Goal: Task Accomplishment & Management: Use online tool/utility

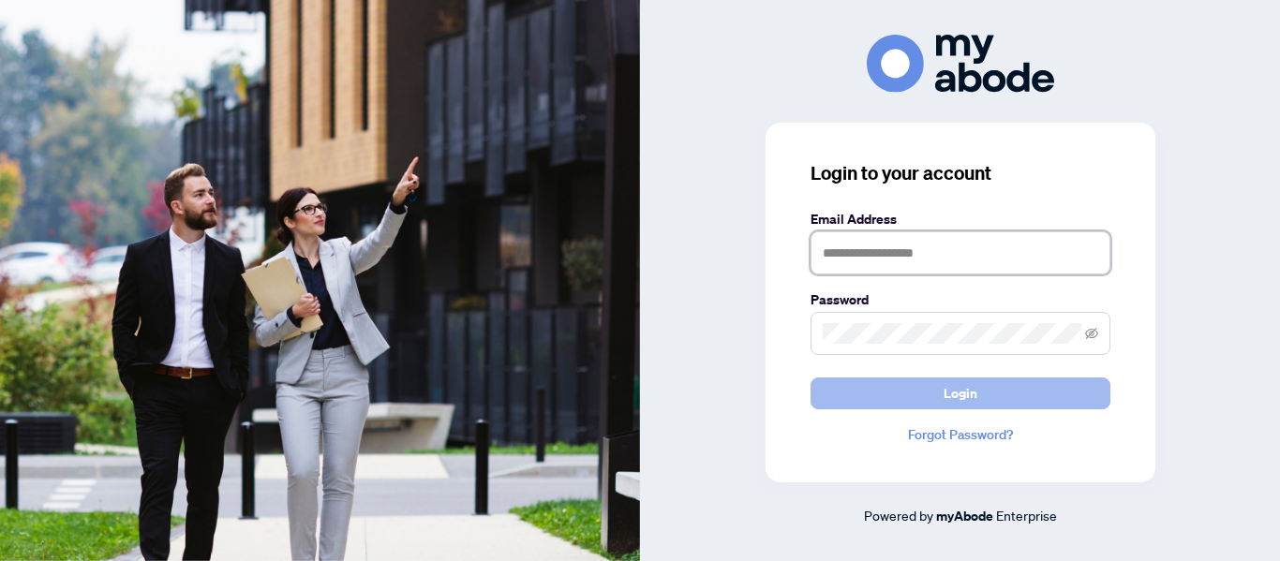
type input "**********"
click at [915, 398] on button "Login" at bounding box center [961, 394] width 300 height 32
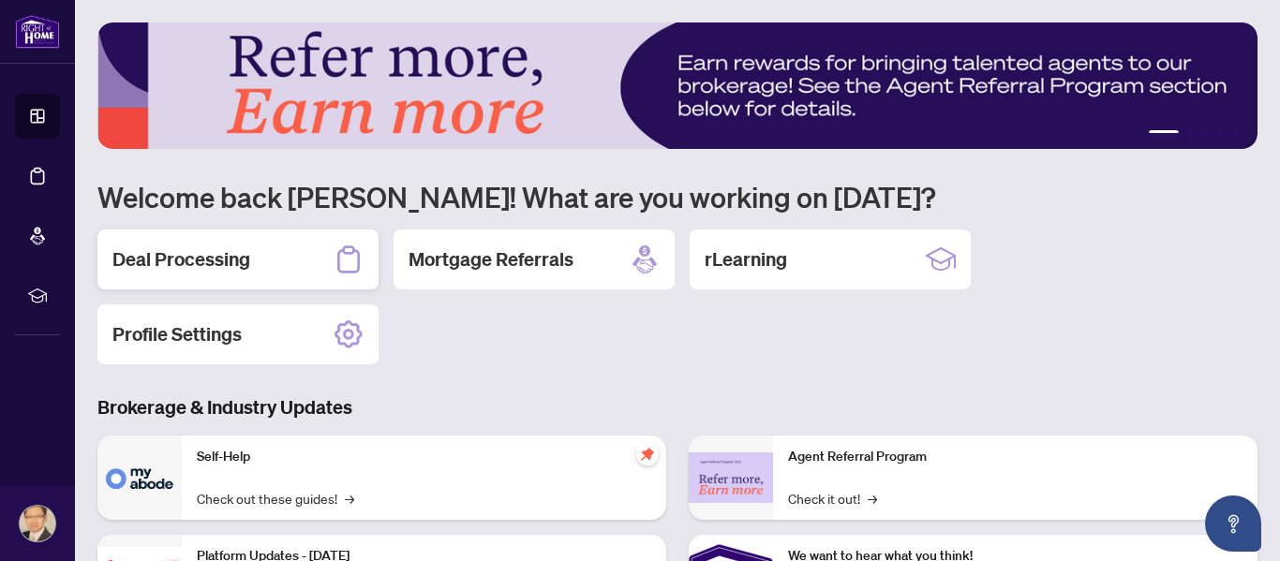
click at [232, 265] on h2 "Deal Processing" at bounding box center [181, 260] width 138 height 26
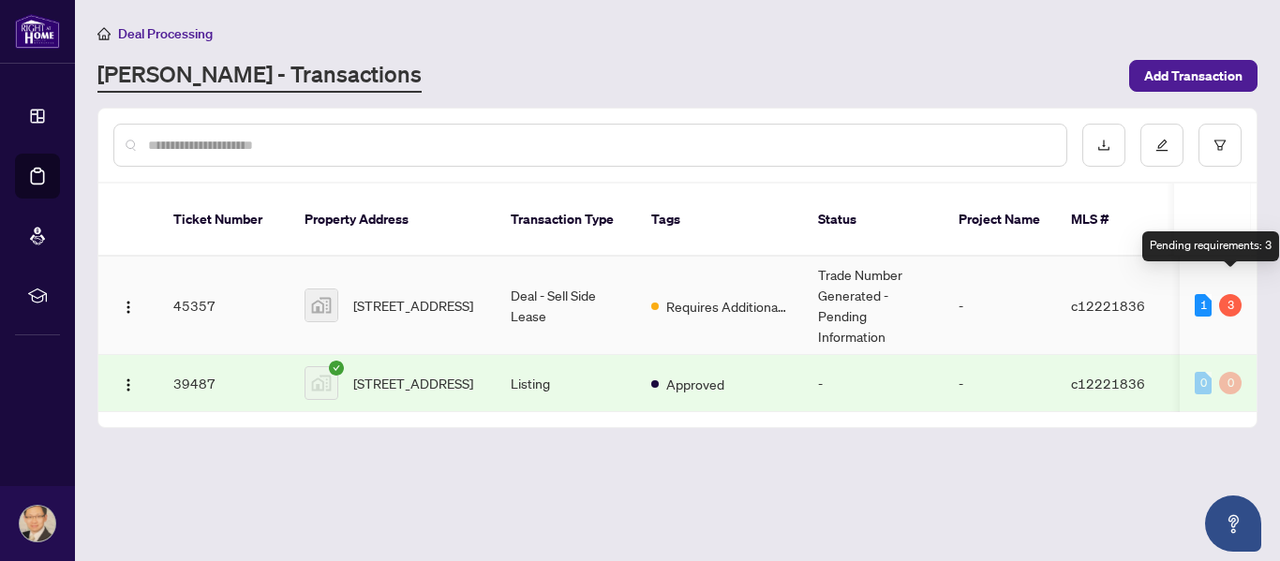
click at [1234, 294] on div "3" at bounding box center [1230, 305] width 22 height 22
click at [1199, 294] on div "1" at bounding box center [1203, 305] width 17 height 22
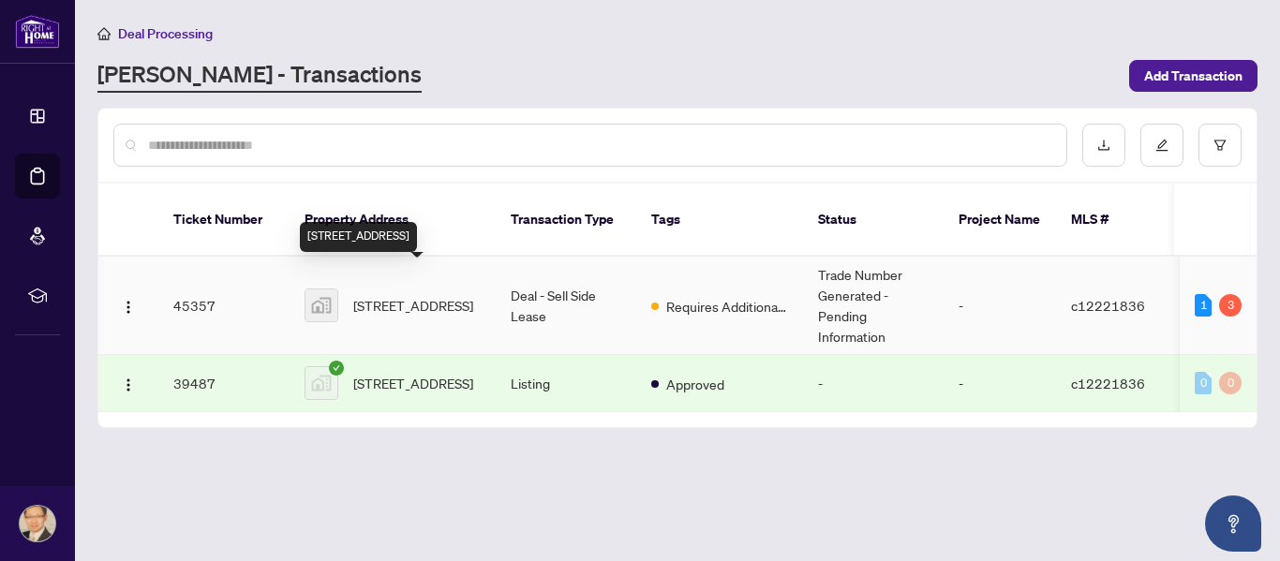
click at [406, 297] on span "[STREET_ADDRESS]" at bounding box center [413, 305] width 120 height 21
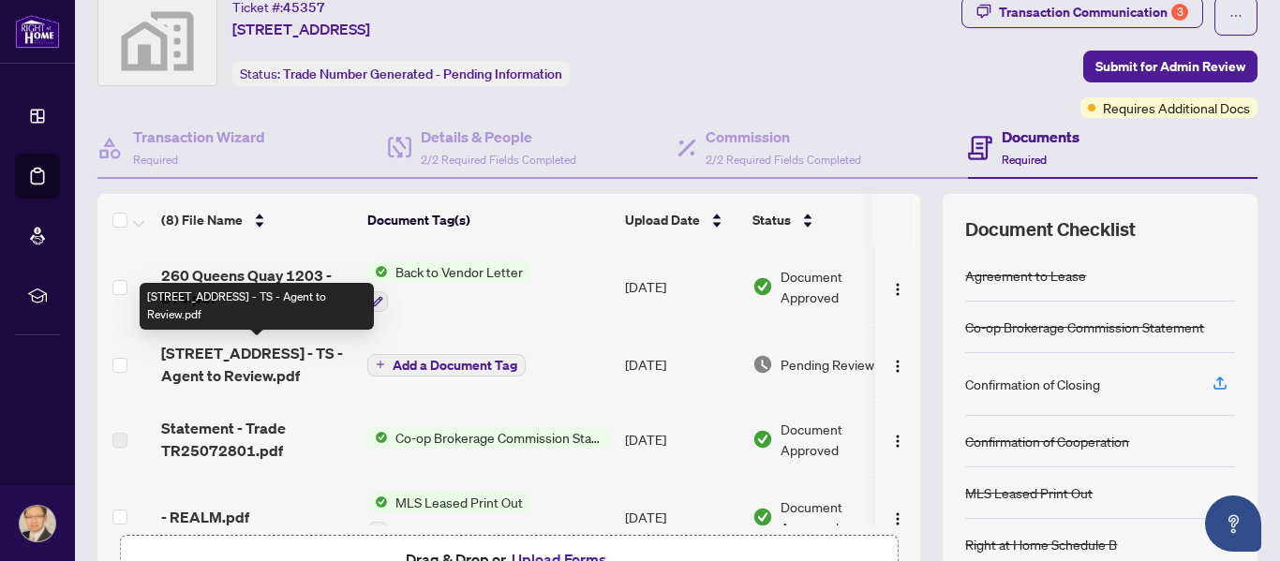
click at [226, 364] on span "[STREET_ADDRESS] - TS - Agent to Review.pdf" at bounding box center [256, 364] width 191 height 45
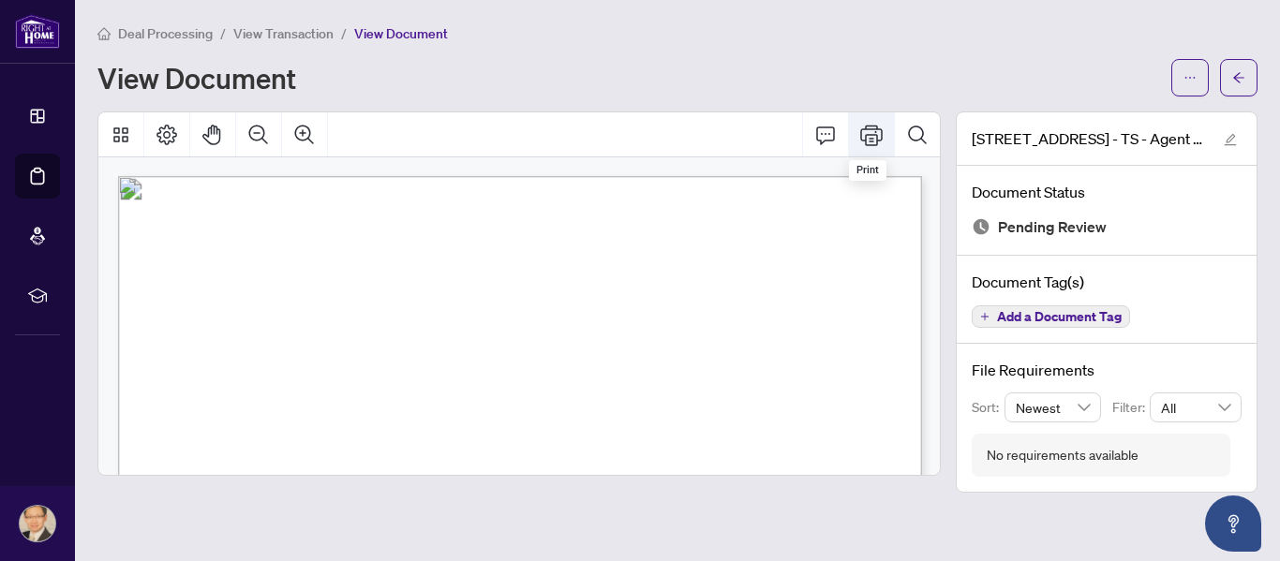
click at [868, 138] on icon "Print" at bounding box center [871, 135] width 22 height 22
